Goal: Task Accomplishment & Management: Use online tool/utility

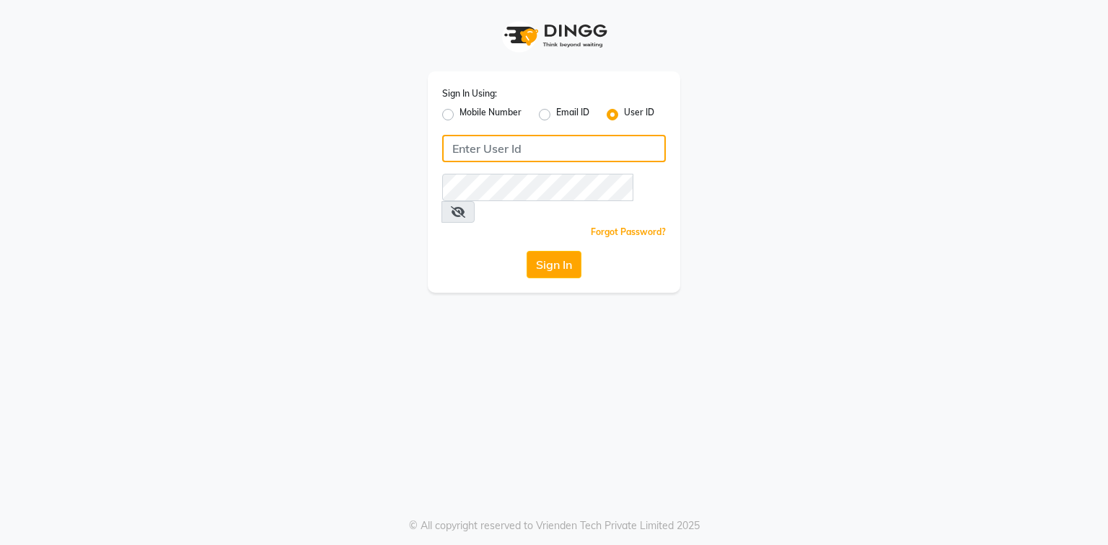
type input "e2296-01"
click at [568, 251] on button "Sign In" at bounding box center [553, 264] width 55 height 27
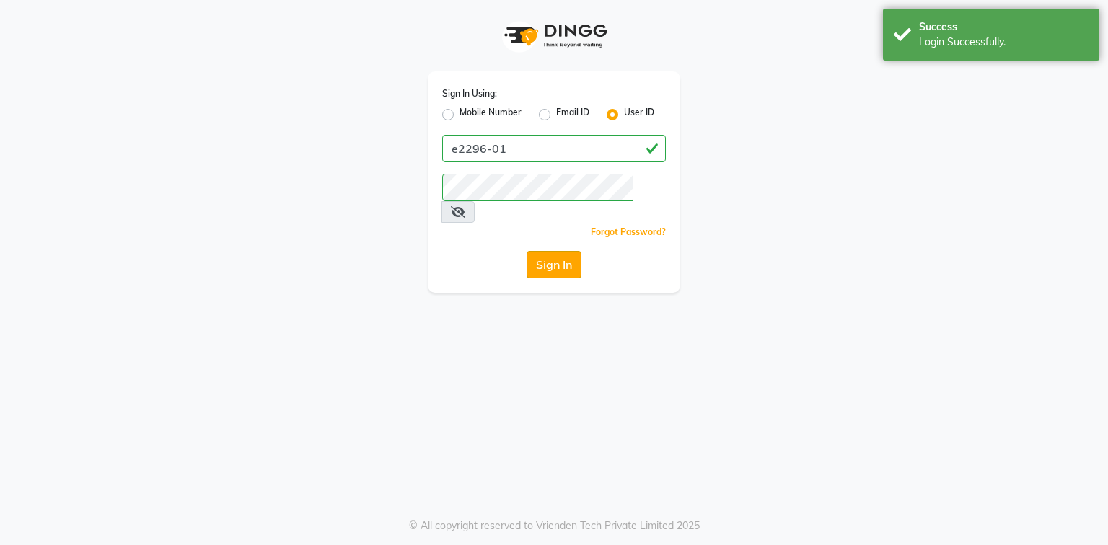
click at [531, 251] on button "Sign In" at bounding box center [553, 264] width 55 height 27
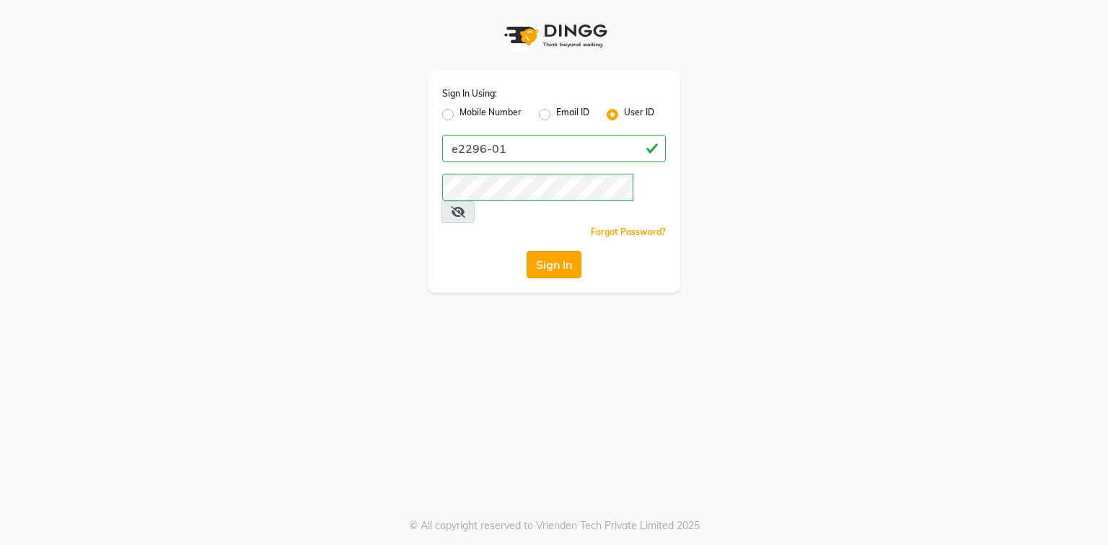
click at [558, 251] on button "Sign In" at bounding box center [553, 264] width 55 height 27
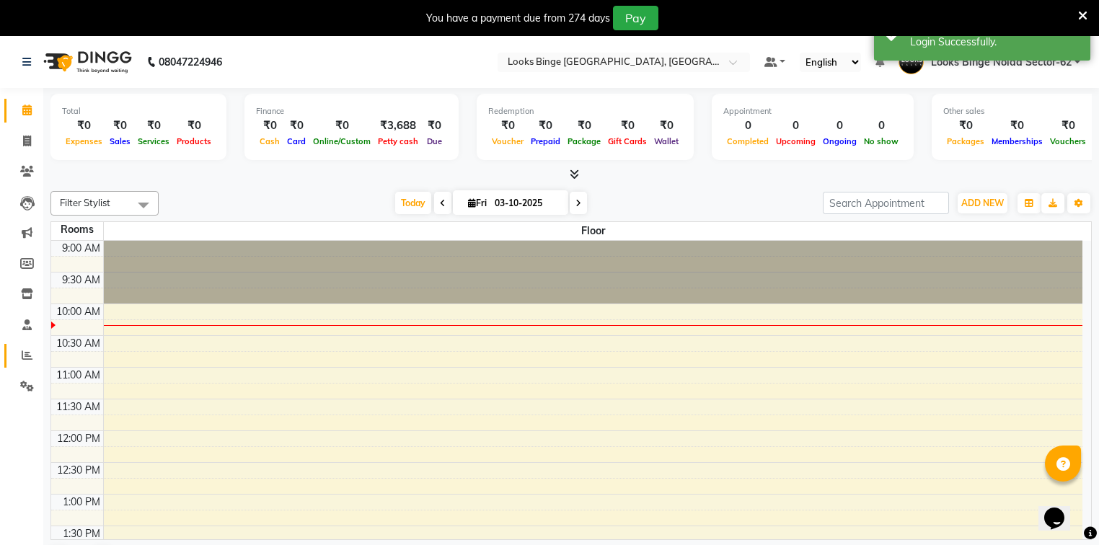
click at [9, 359] on link "Reports" at bounding box center [21, 356] width 35 height 24
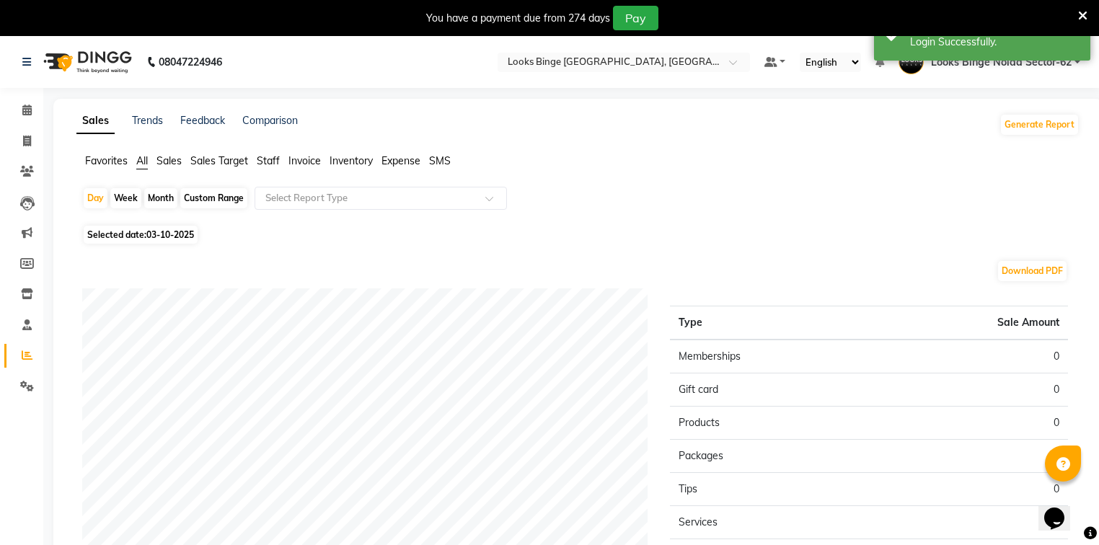
click at [177, 237] on span "03-10-2025" at bounding box center [170, 234] width 48 height 11
select select "10"
select select "2025"
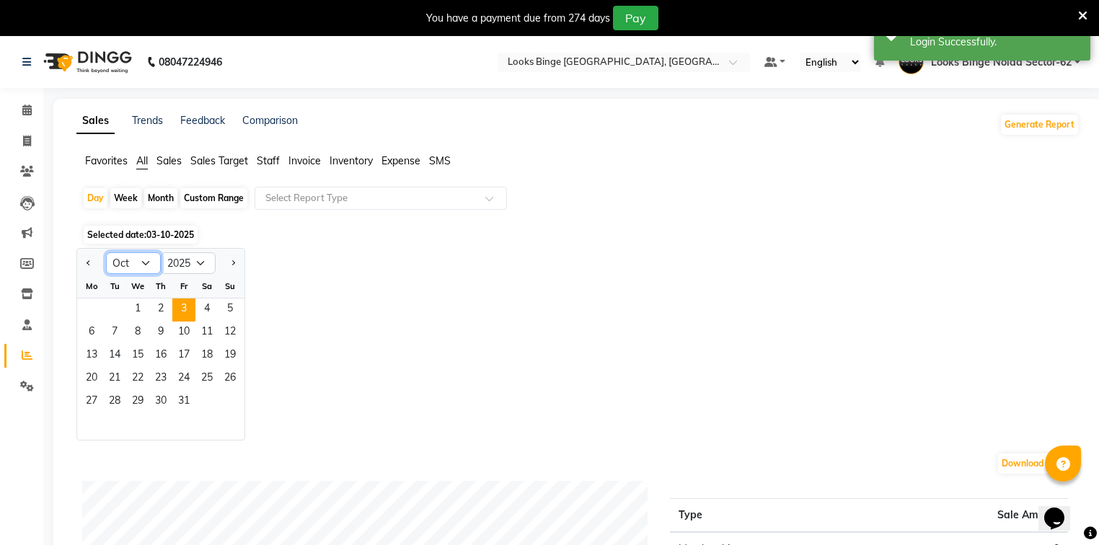
click at [146, 264] on select "Jan Feb Mar Apr May Jun [DATE] Aug Sep Oct Nov Dec" at bounding box center [133, 263] width 55 height 22
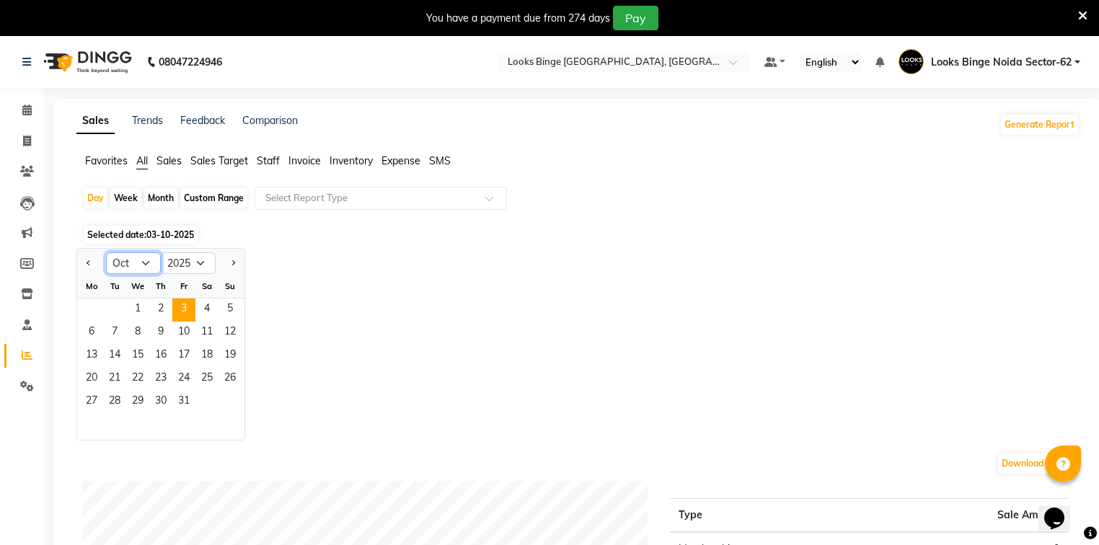
select select "9"
click at [106, 252] on select "Jan Feb Mar Apr May Jun [DATE] Aug Sep Oct Nov Dec" at bounding box center [133, 263] width 55 height 22
click at [89, 303] on span "1" at bounding box center [91, 310] width 23 height 23
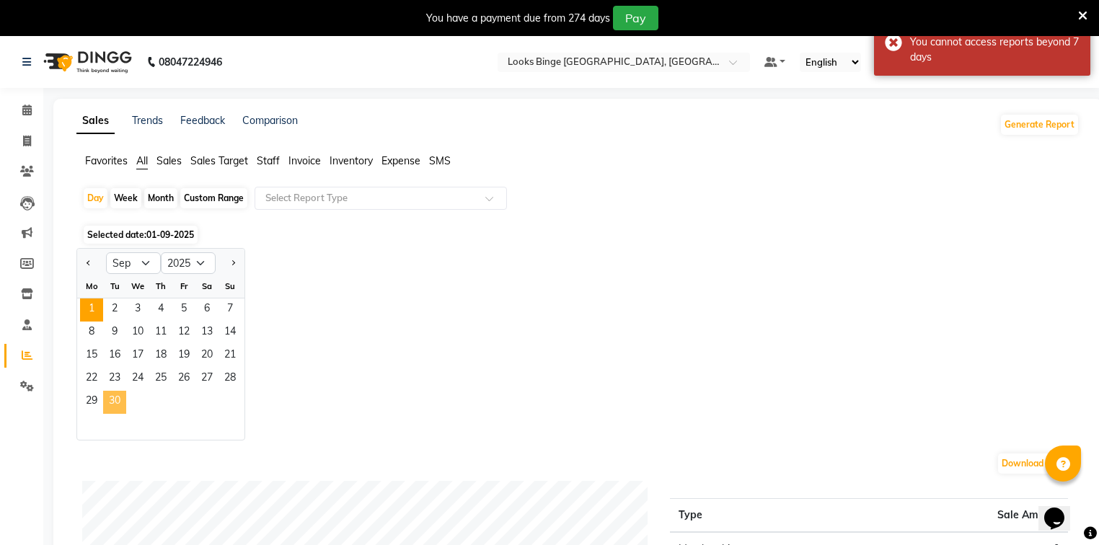
click at [114, 394] on span "30" at bounding box center [114, 402] width 23 height 23
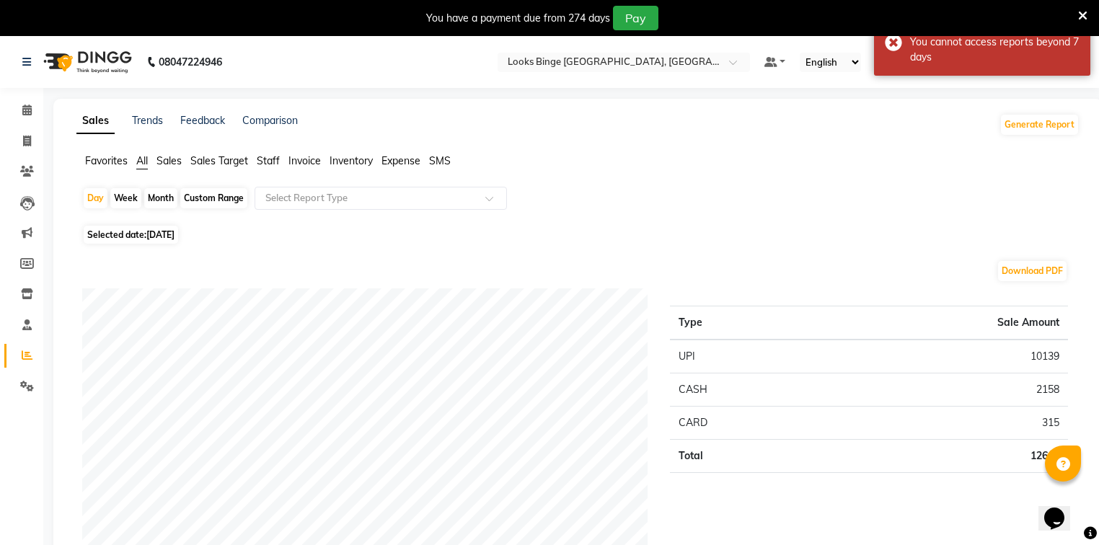
click at [173, 235] on span "[DATE]" at bounding box center [160, 234] width 28 height 11
select select "9"
select select "2025"
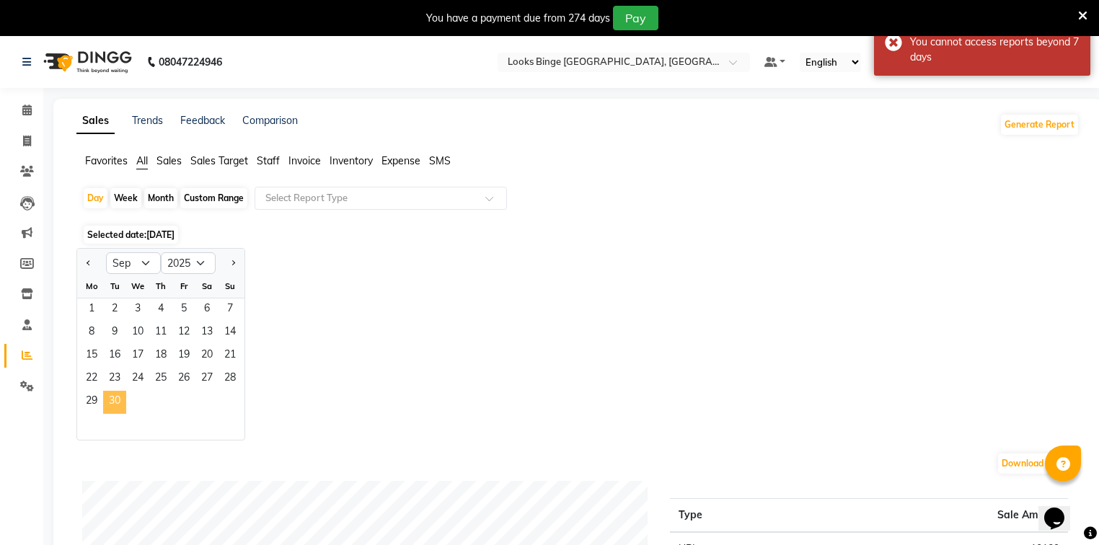
drag, startPoint x: 91, startPoint y: 311, endPoint x: 125, endPoint y: 401, distance: 96.3
click at [125, 401] on ngb-datepicker-month "Mo Tu We Th Fr Sa Su 1 2 3 4 5 6 7 8 9 10 11 12 13 14 15 16 17 18 19 20 21 22 2…" at bounding box center [160, 357] width 167 height 165
click at [277, 161] on span "Staff" at bounding box center [268, 160] width 23 height 13
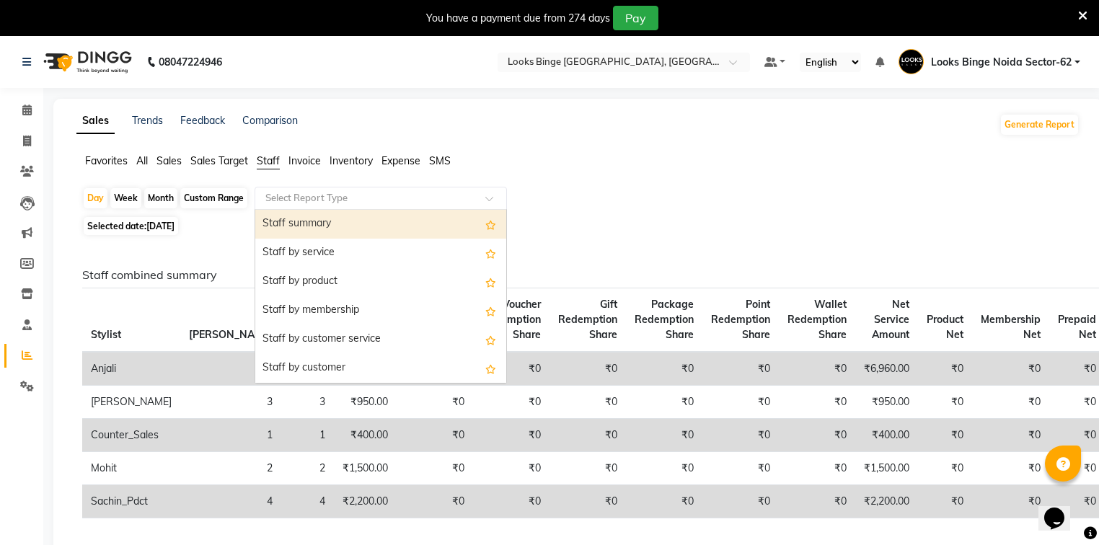
click at [283, 195] on input "text" at bounding box center [367, 198] width 208 height 14
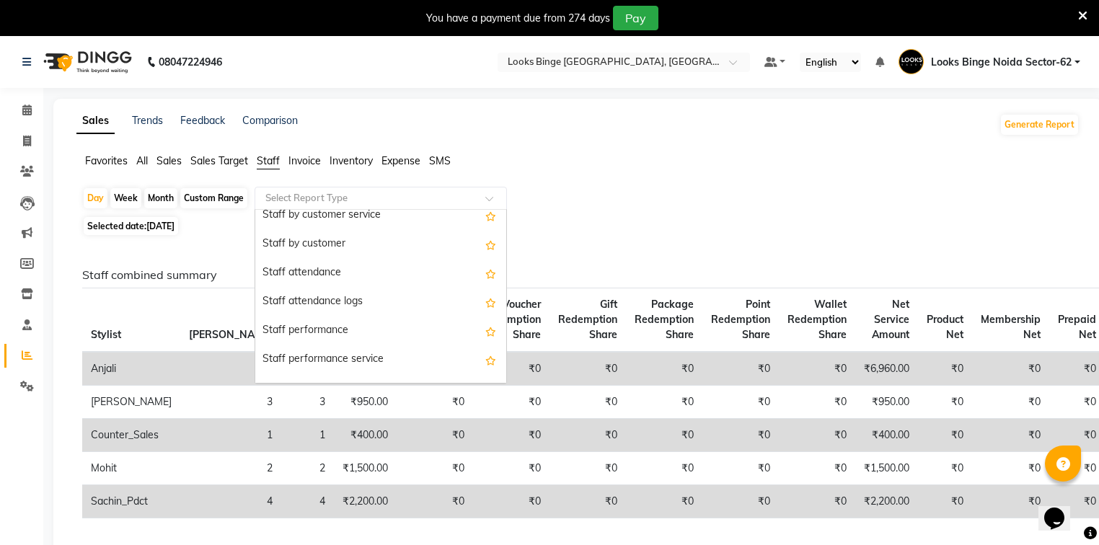
scroll to position [173, 0]
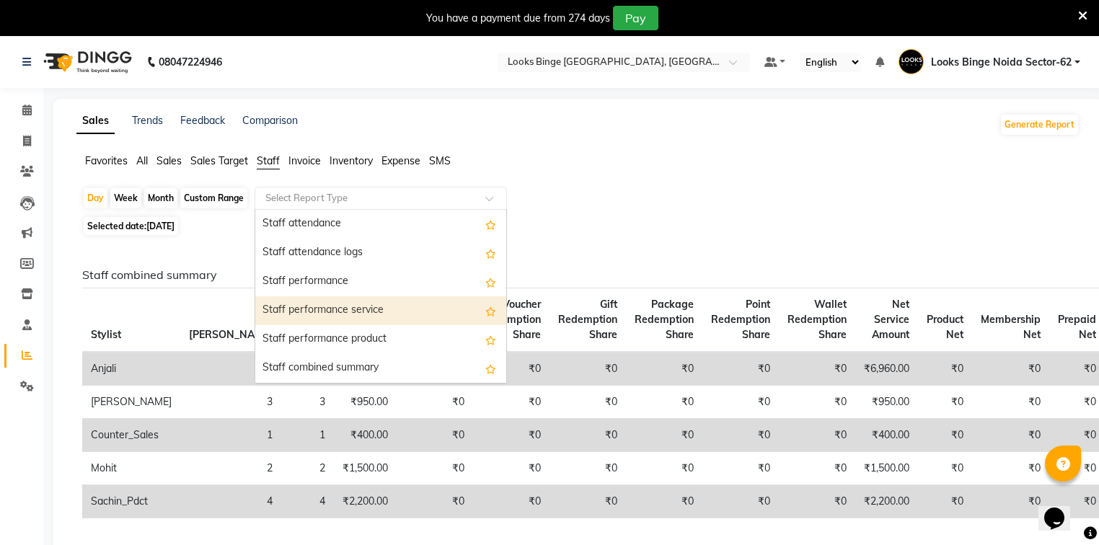
click at [315, 316] on div "Staff performance service" at bounding box center [380, 310] width 251 height 29
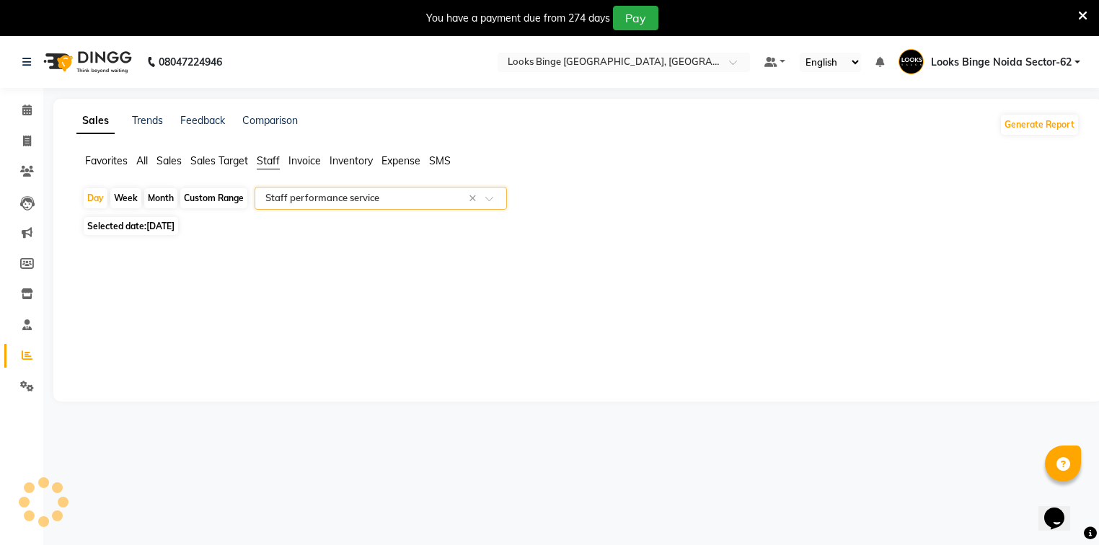
select select "full_report"
select select "pdf"
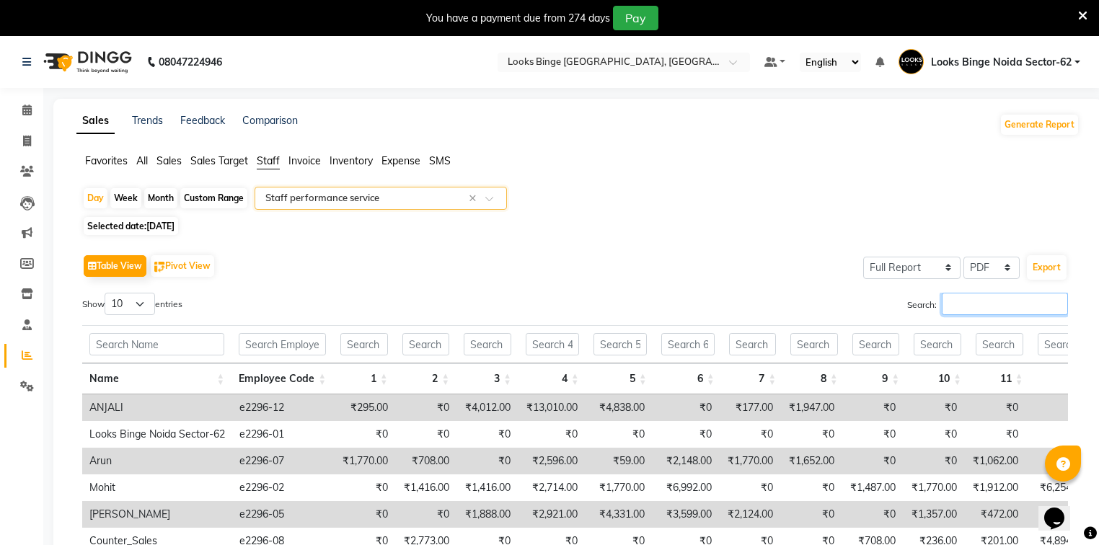
click at [949, 305] on input "Search:" at bounding box center [1005, 304] width 126 height 22
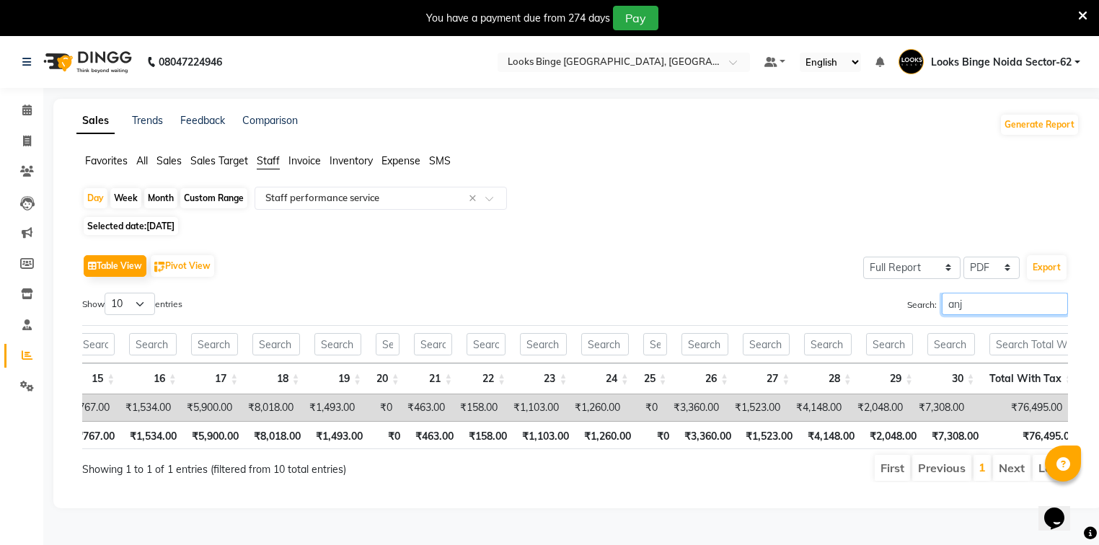
scroll to position [0, 1332]
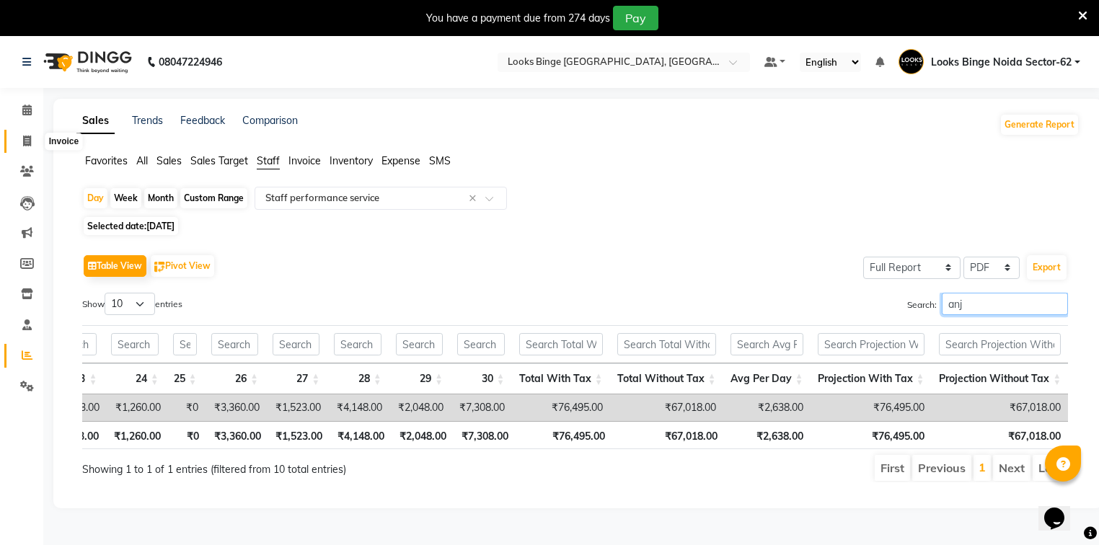
type input "anj"
click at [21, 141] on span at bounding box center [26, 141] width 25 height 17
select select "service"
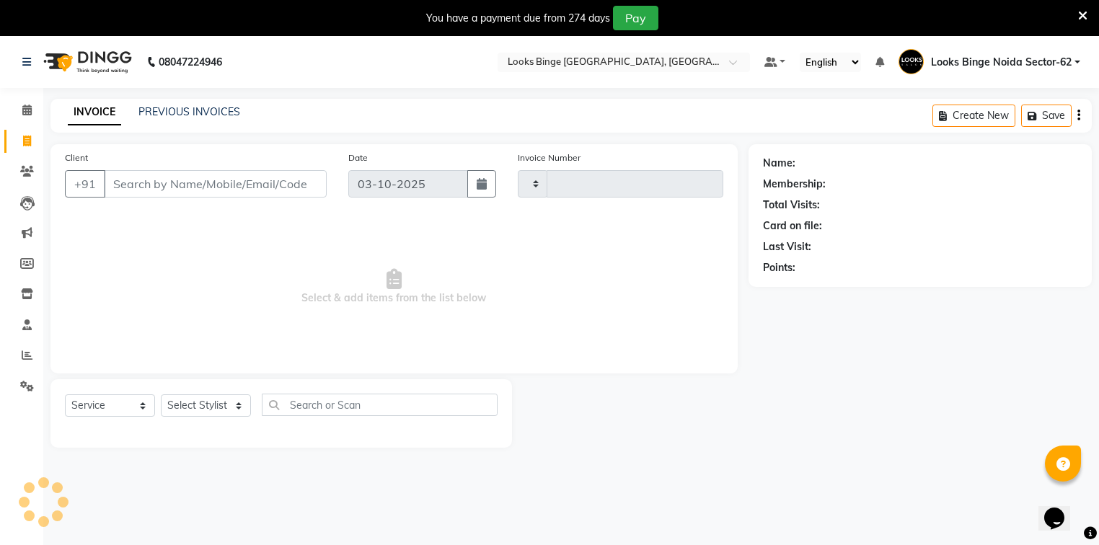
type input "2106"
select select "5378"
